Goal: Information Seeking & Learning: Check status

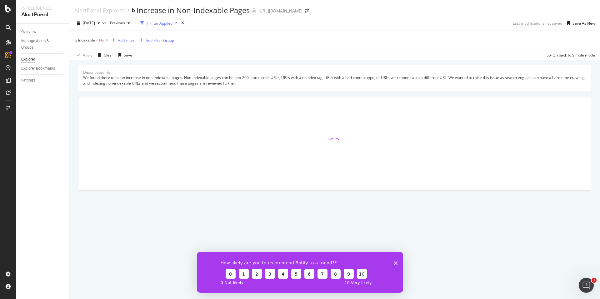
click at [396, 266] on div "How likely are you to recommend Botify to a friend? 0 1 2 3 4 5 6 7 8 9 10 0 - …" at bounding box center [300, 272] width 206 height 41
click at [396, 263] on icon "Close survey" at bounding box center [396, 263] width 4 height 4
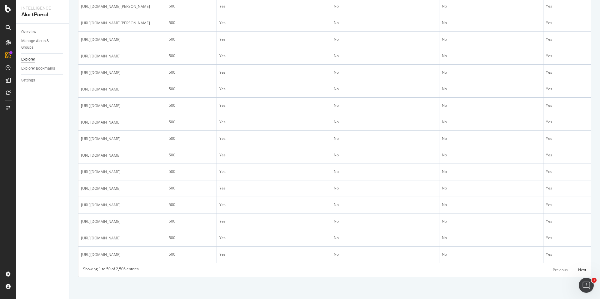
scroll to position [1015, 0]
